Goal: Information Seeking & Learning: Check status

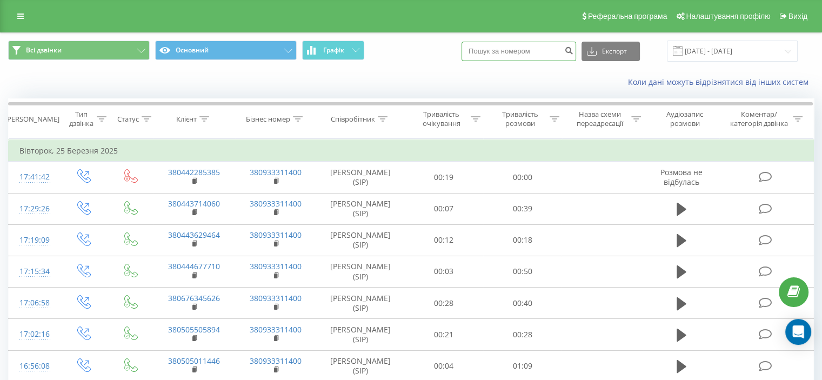
click at [535, 49] on input at bounding box center [519, 51] width 115 height 19
paste input "380 675 206 033"
click at [527, 51] on input "380 675 206 033" at bounding box center [519, 51] width 115 height 19
click at [524, 51] on input "380 675 206 033" at bounding box center [519, 51] width 115 height 19
click at [498, 48] on input "380 675 206033" at bounding box center [519, 51] width 115 height 19
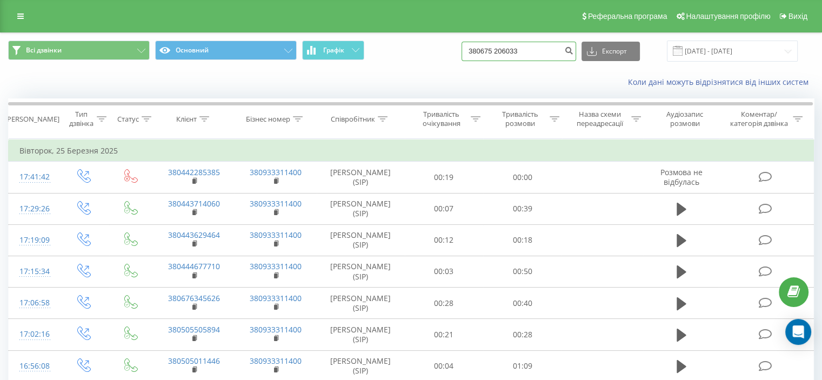
click at [510, 49] on input "380675 206033" at bounding box center [519, 51] width 115 height 19
type input "380675206033"
click at [573, 47] on icon "submit" at bounding box center [568, 49] width 9 height 6
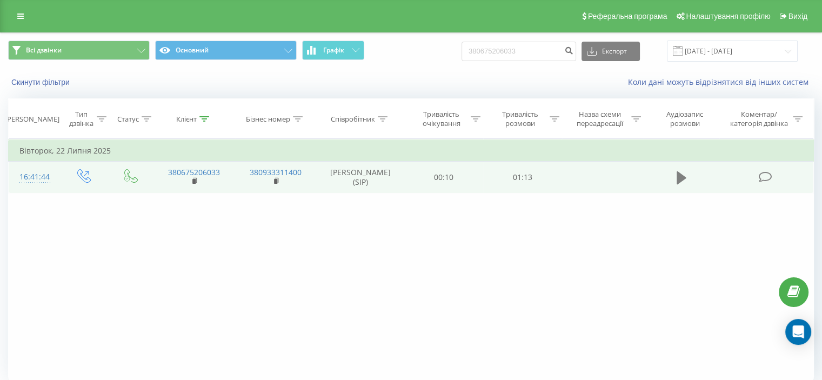
click at [683, 174] on icon at bounding box center [682, 177] width 10 height 15
